Goal: Information Seeking & Learning: Compare options

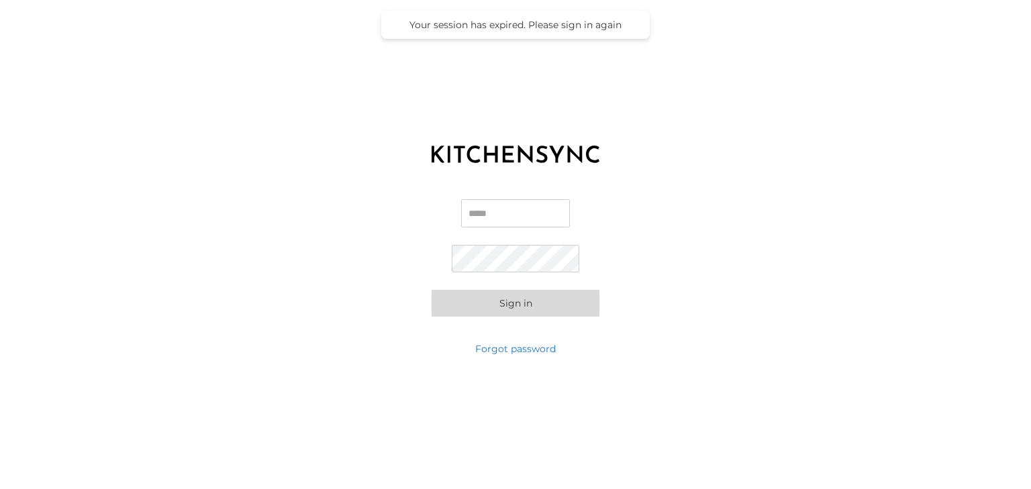
type input "**********"
click at [523, 307] on button "Sign in" at bounding box center [516, 303] width 168 height 27
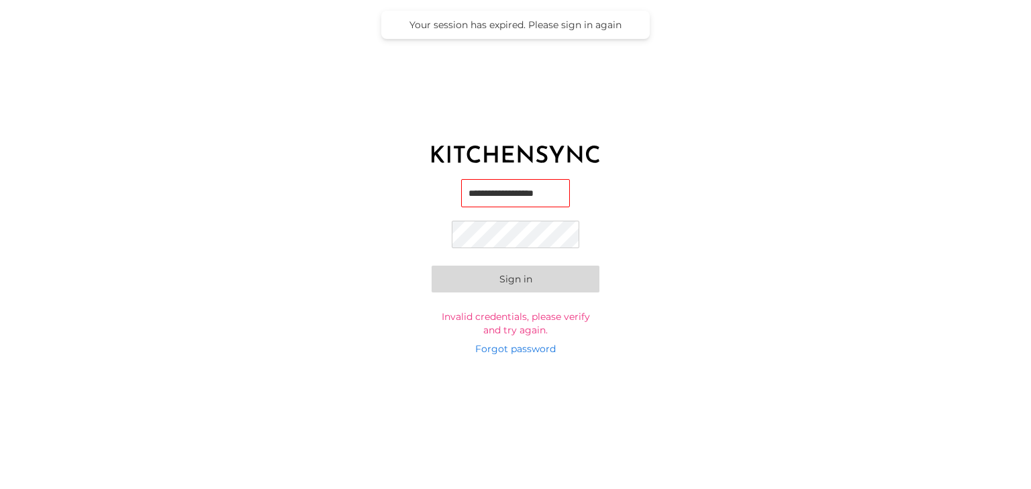
click at [499, 279] on button "Sign in" at bounding box center [516, 279] width 168 height 27
click at [432, 266] on button "Sign in" at bounding box center [516, 279] width 168 height 27
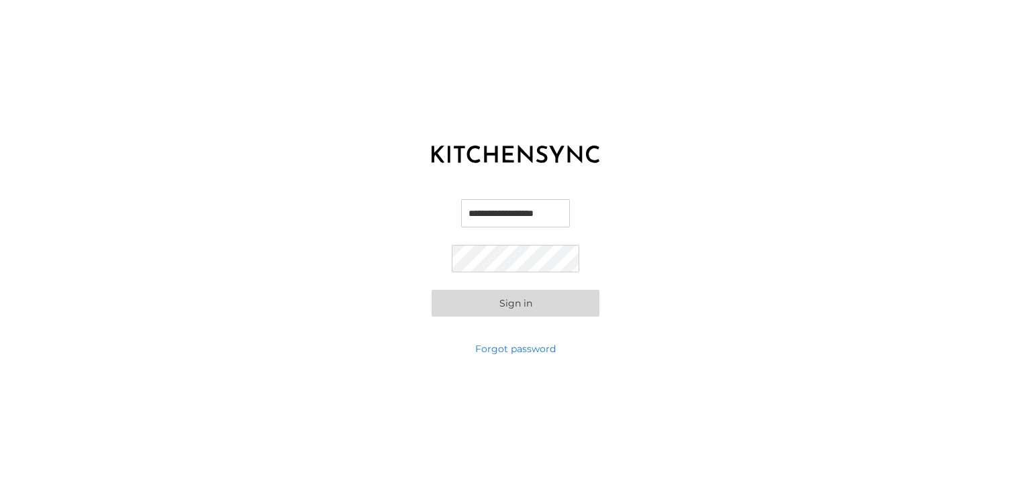
click at [479, 311] on button "Sign in" at bounding box center [516, 303] width 168 height 27
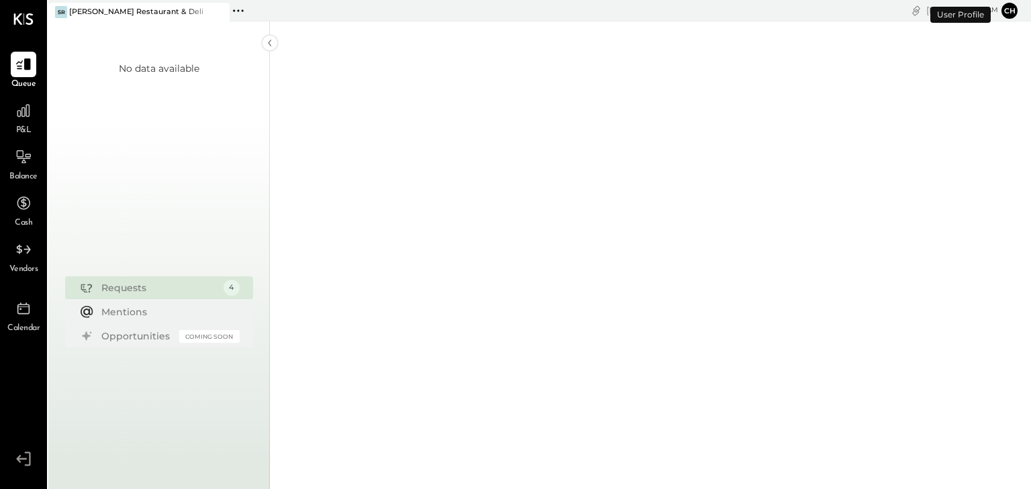
click at [23, 125] on span "P&L" at bounding box center [23, 131] width 15 height 12
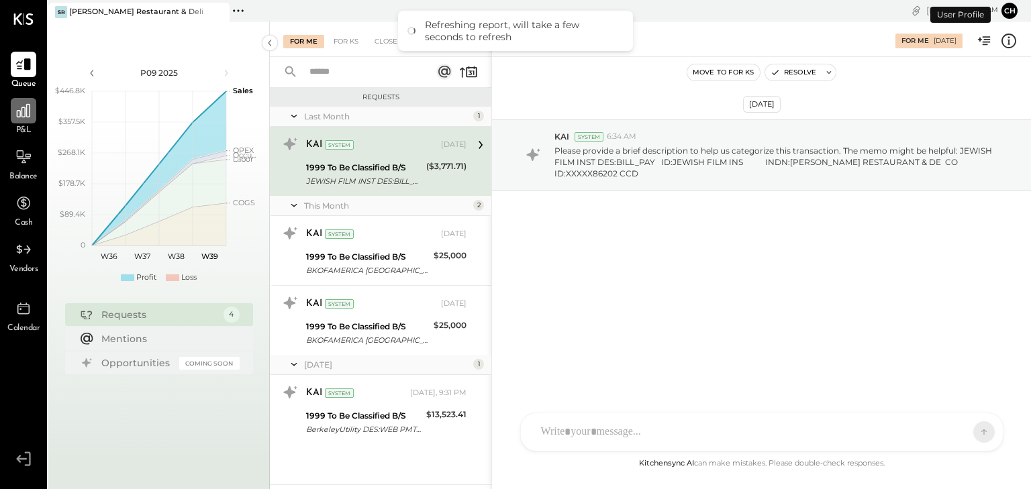
click at [21, 113] on icon at bounding box center [23, 110] width 17 height 17
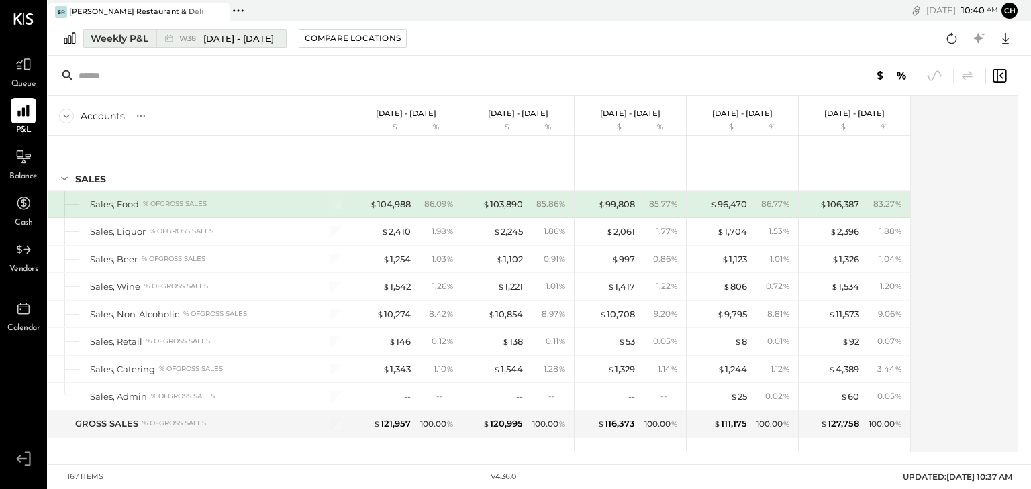
click at [132, 43] on div "Weekly P&L" at bounding box center [120, 38] width 58 height 13
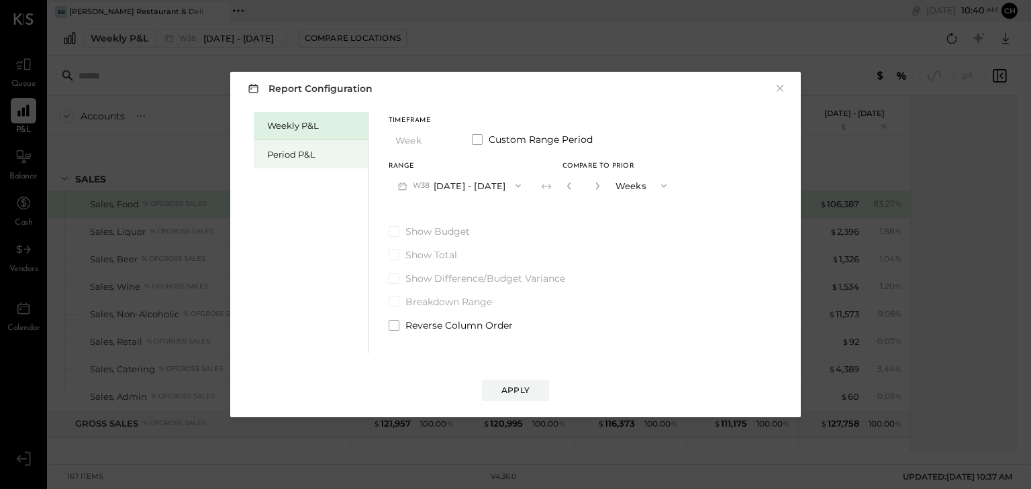
click at [302, 152] on div "Period P&L" at bounding box center [314, 154] width 94 height 13
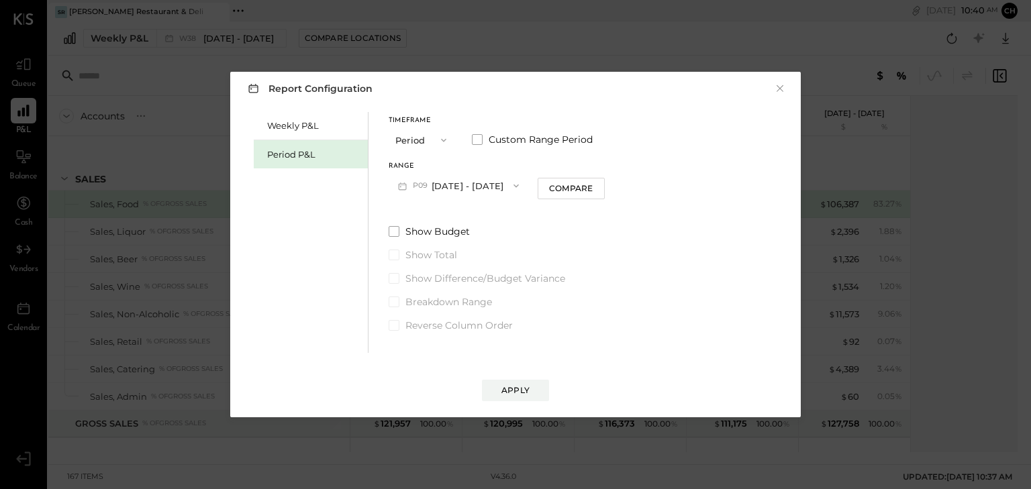
click at [452, 185] on button "P09 [DATE] - [DATE]" at bounding box center [459, 185] width 140 height 25
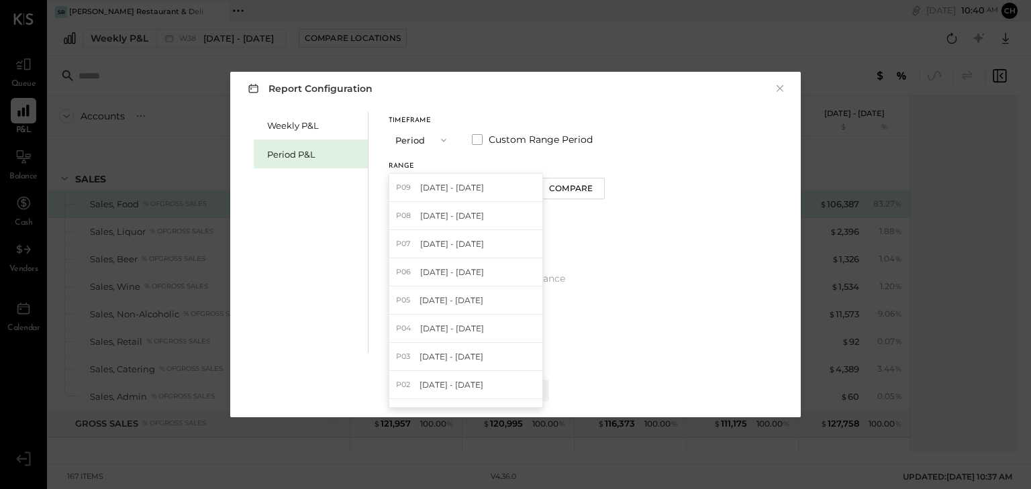
drag, startPoint x: 447, startPoint y: 215, endPoint x: 461, endPoint y: 209, distance: 15.3
click at [447, 214] on span "[DATE] - [DATE]" at bounding box center [452, 215] width 64 height 11
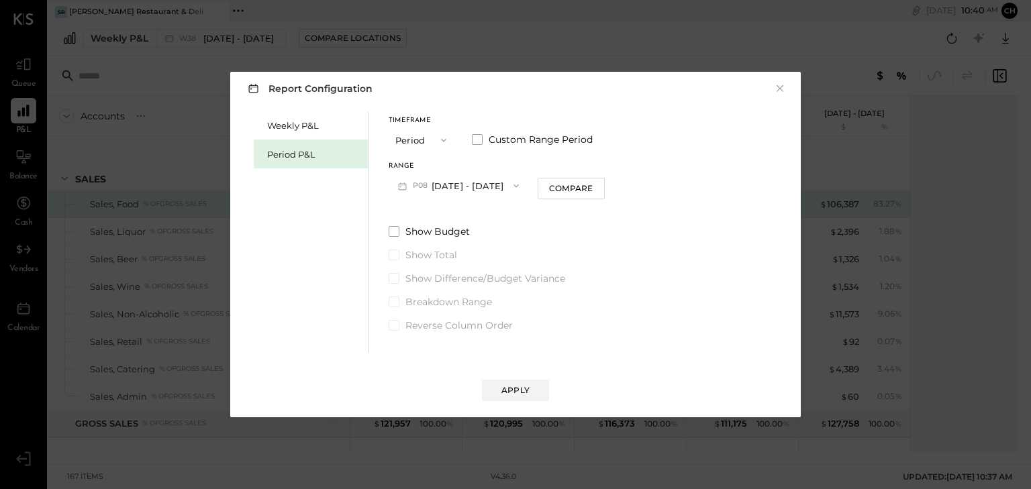
click at [556, 184] on div "Compare" at bounding box center [571, 188] width 44 height 11
click at [519, 389] on div "Apply" at bounding box center [515, 390] width 28 height 11
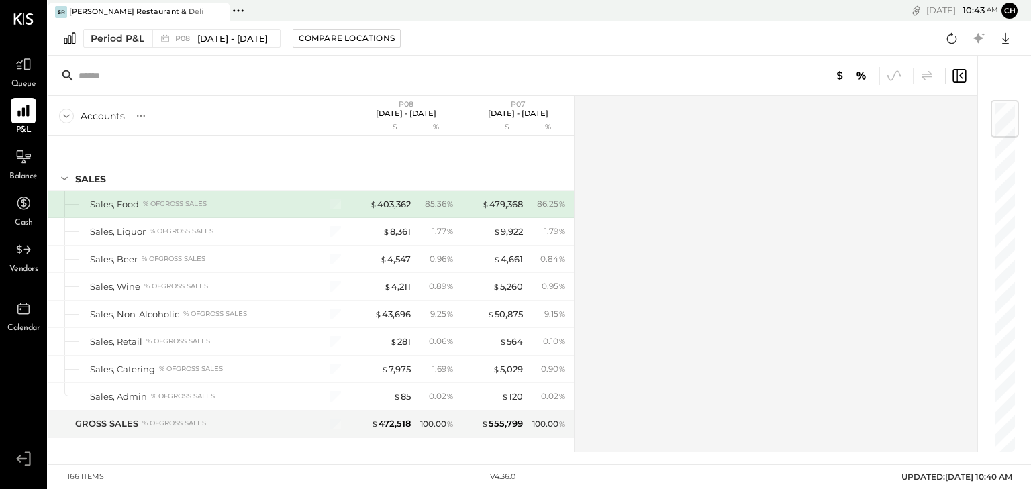
drag, startPoint x: 601, startPoint y: 378, endPoint x: 845, endPoint y: 260, distance: 270.7
click at [845, 260] on div "Accounts S % GL P08 [DATE] - [DATE] $ % P07 [DATE] - [DATE] $ % SALES Sales, Fo…" at bounding box center [513, 274] width 931 height 356
click at [223, 40] on span "[DATE] - [DATE]" at bounding box center [232, 38] width 70 height 13
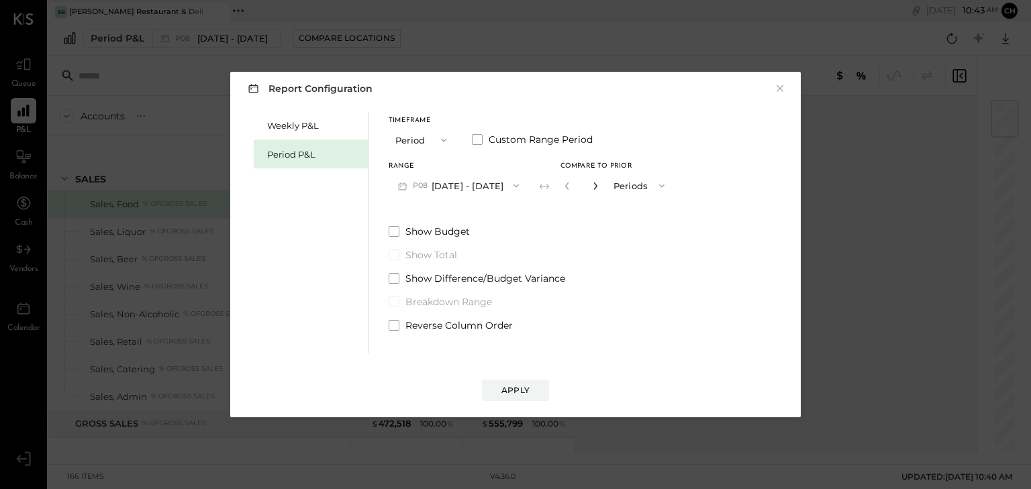
click at [593, 187] on icon "button" at bounding box center [594, 186] width 3 height 7
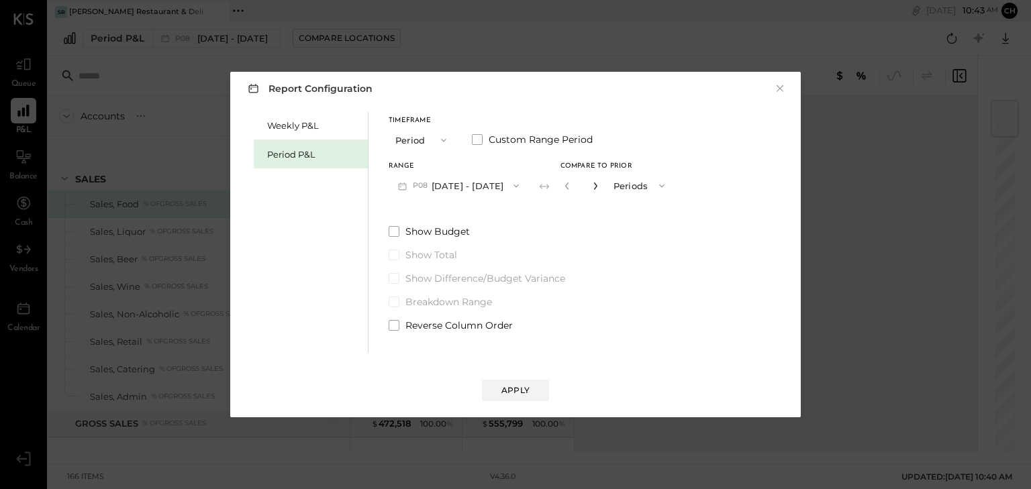
click at [593, 187] on icon "button" at bounding box center [594, 186] width 3 height 7
type input "**"
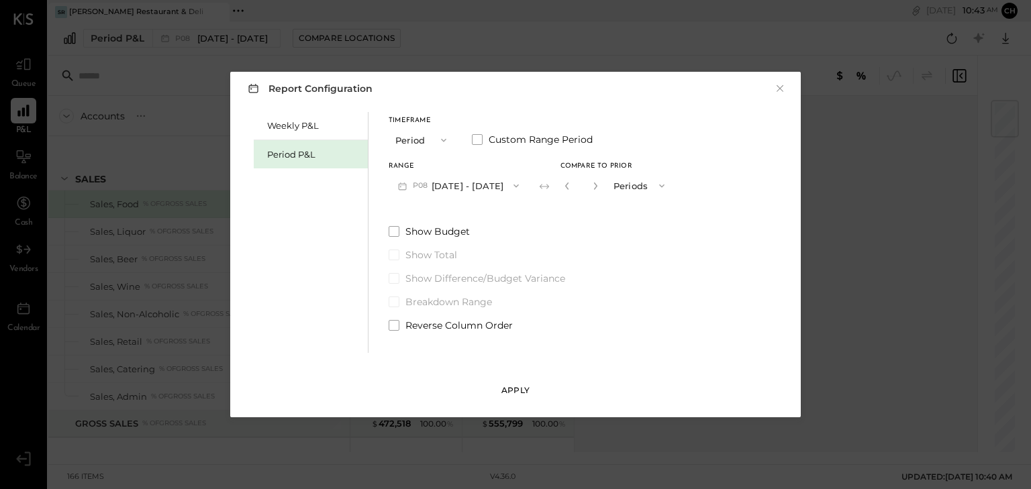
click at [515, 396] on div "Apply" at bounding box center [515, 390] width 28 height 11
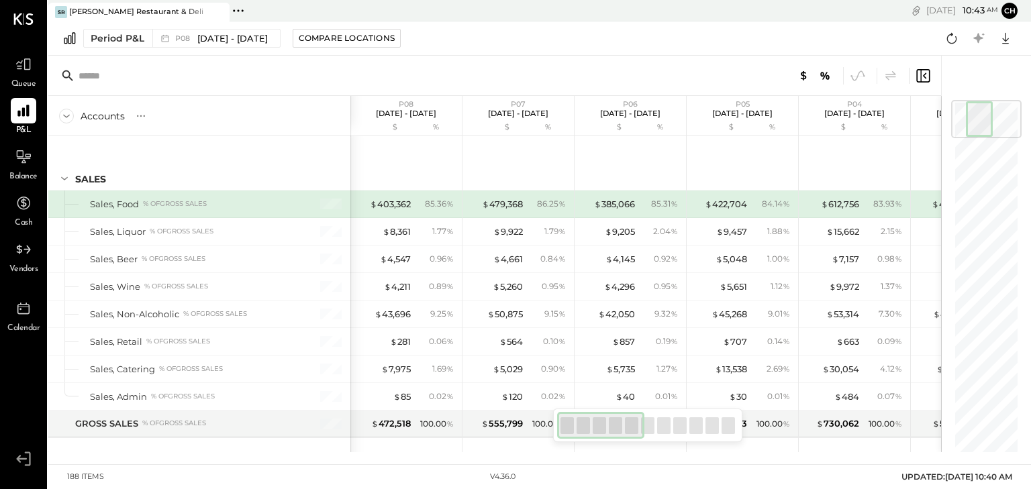
click at [652, 421] on div at bounding box center [647, 425] width 13 height 17
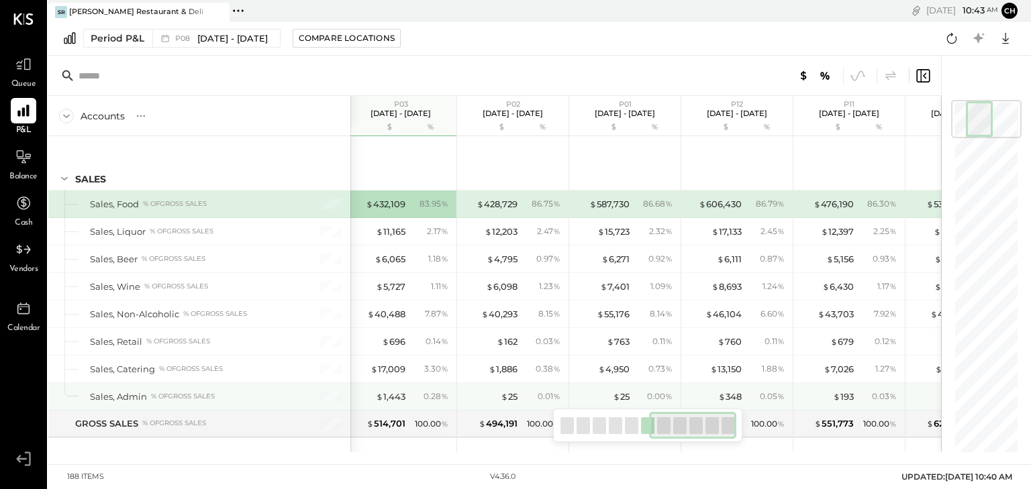
scroll to position [0, 639]
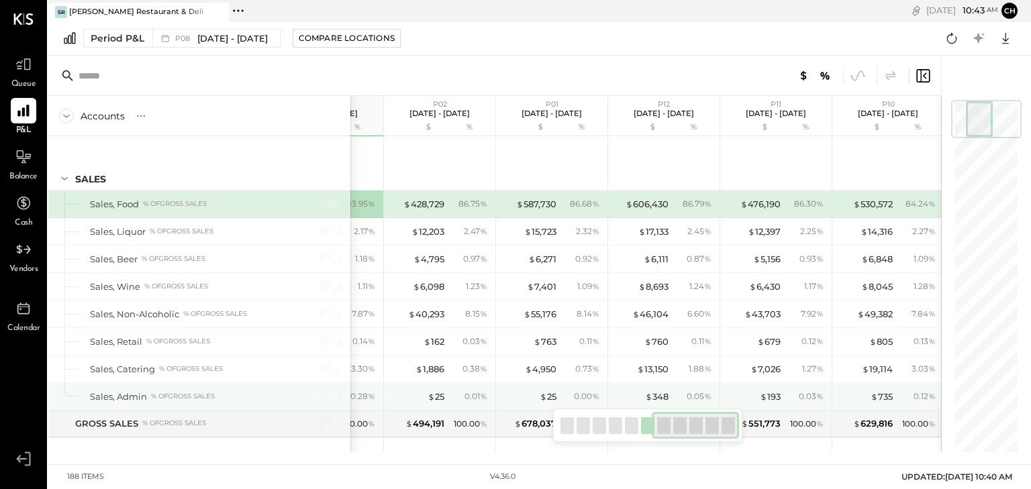
drag, startPoint x: 626, startPoint y: 426, endPoint x: 723, endPoint y: 402, distance: 100.9
click at [723, 402] on div "Accounts S % GL P08 [DATE] - [DATE] $ % P07 [DATE] - [DATE] $ % P06 [DATE] - [D…" at bounding box center [494, 254] width 893 height 397
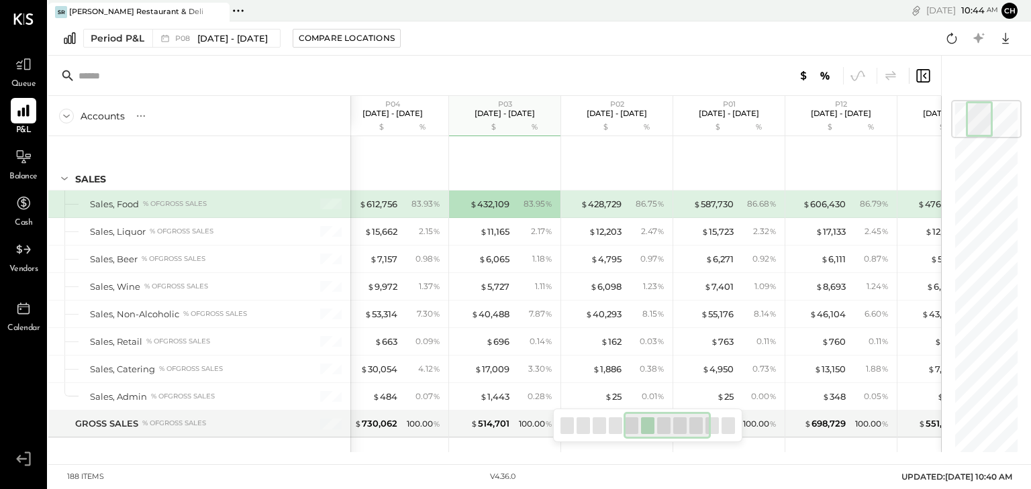
scroll to position [0, 0]
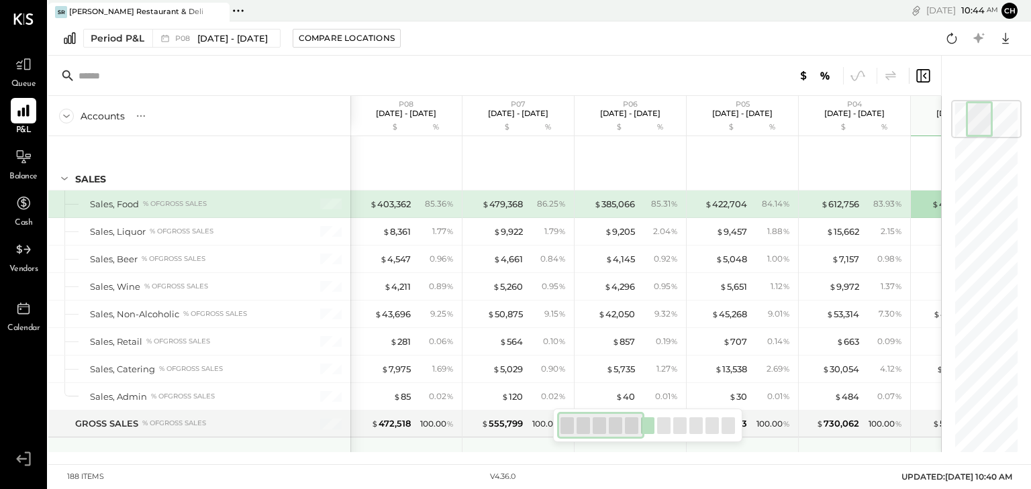
drag, startPoint x: 683, startPoint y: 421, endPoint x: 452, endPoint y: 442, distance: 231.8
click at [452, 442] on div "Accounts S % GL P08 [DATE] - [DATE] $ % P07 [DATE] - [DATE] $ % P06 [DATE] - [D…" at bounding box center [494, 254] width 893 height 397
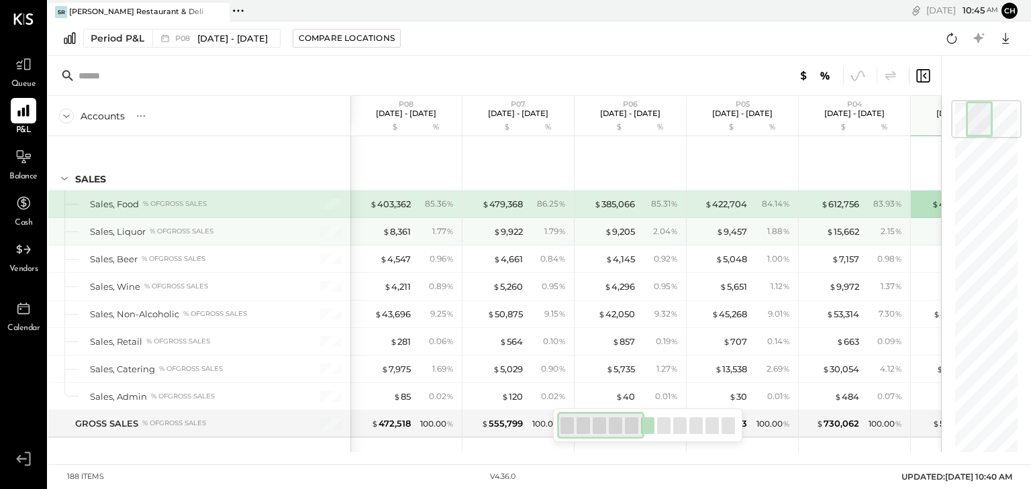
drag, startPoint x: 633, startPoint y: 427, endPoint x: 462, endPoint y: 271, distance: 230.9
click at [424, 246] on div "Accounts S % GL P08 [DATE] - [DATE] $ % P07 [DATE] - [DATE] $ % P06 [DATE] - [D…" at bounding box center [494, 254] width 893 height 397
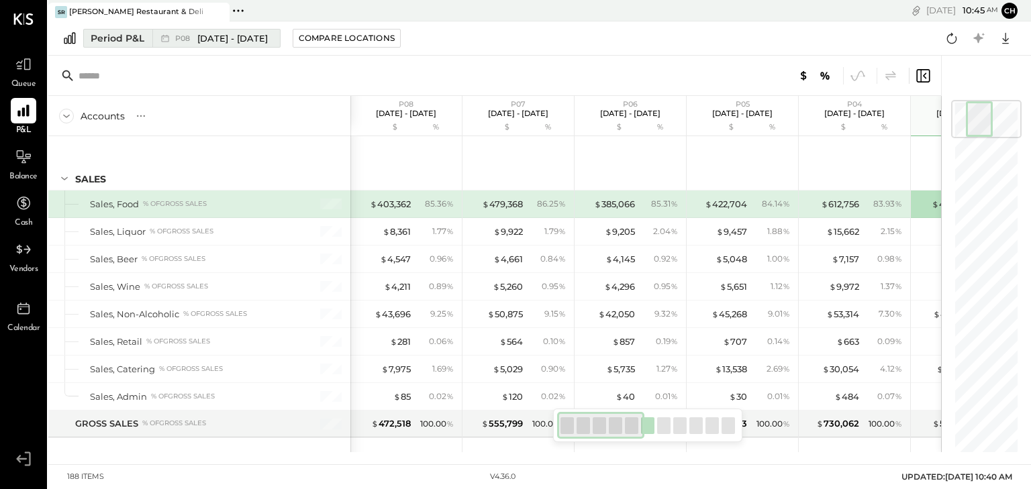
click at [260, 35] on span "[DATE] - [DATE]" at bounding box center [232, 38] width 70 height 13
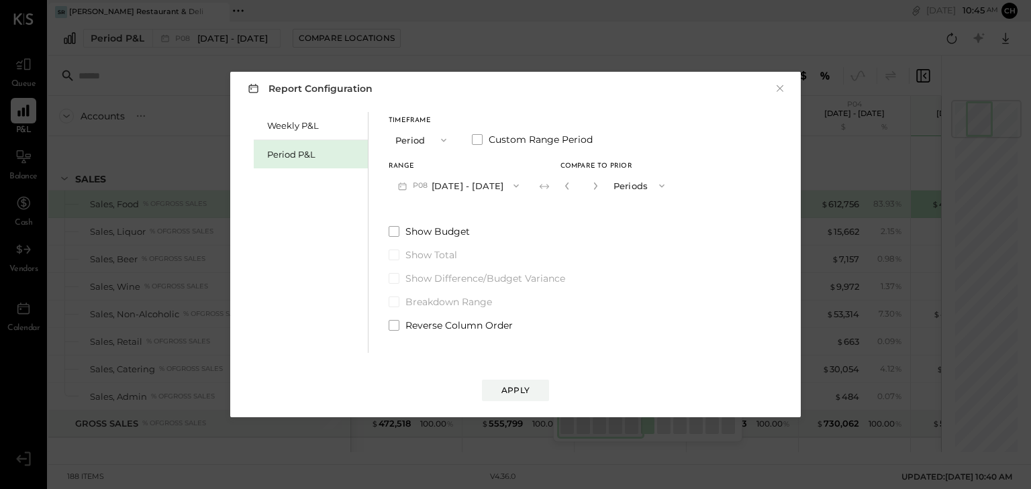
click at [644, 186] on button "Periods" at bounding box center [640, 185] width 67 height 25
click at [563, 185] on icon "button" at bounding box center [567, 186] width 8 height 8
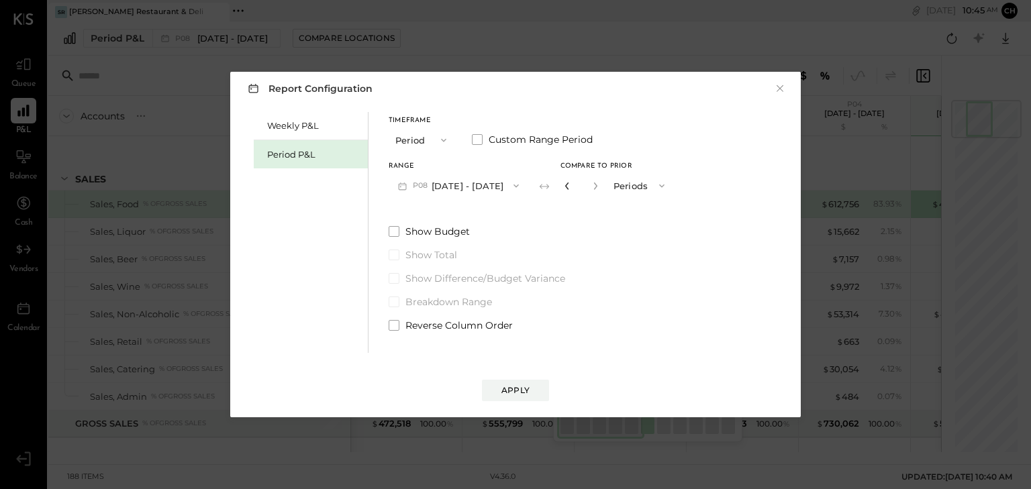
click at [563, 185] on icon "button" at bounding box center [567, 186] width 8 height 8
click at [564, 184] on icon "button" at bounding box center [567, 186] width 8 height 8
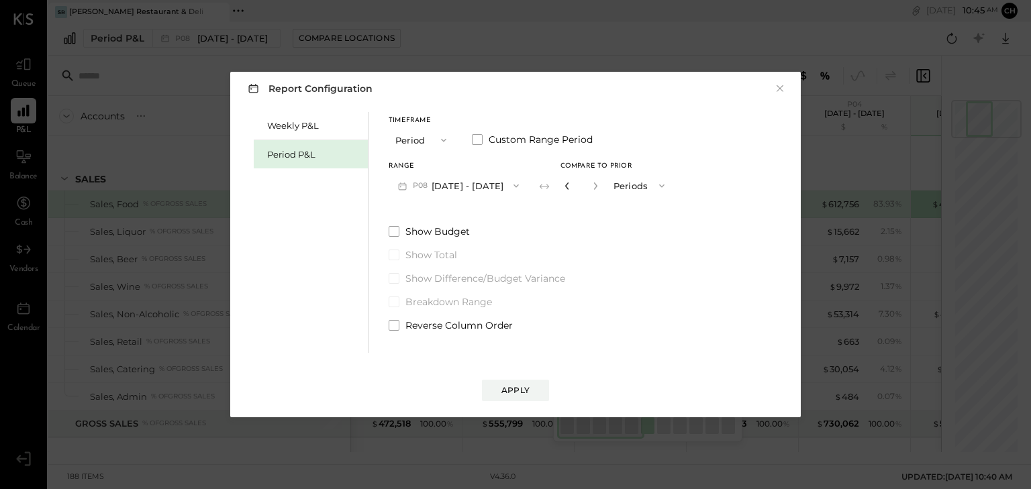
type input "*"
click at [636, 185] on button "Periods" at bounding box center [640, 185] width 67 height 25
click at [638, 207] on div "Years" at bounding box center [640, 210] width 66 height 24
click at [518, 395] on div "Apply" at bounding box center [515, 390] width 28 height 11
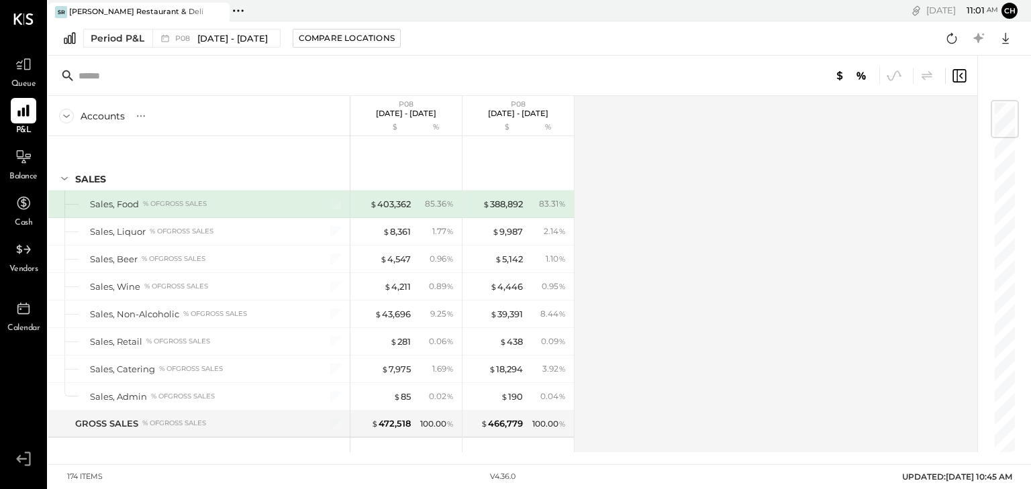
click at [785, 338] on div "Accounts S % GL P08 [DATE] - [DATE] $ % P08 [DATE] - [DATE] $ % SALES Sales, Fo…" at bounding box center [513, 274] width 931 height 356
